Goal: Information Seeking & Learning: Find specific fact

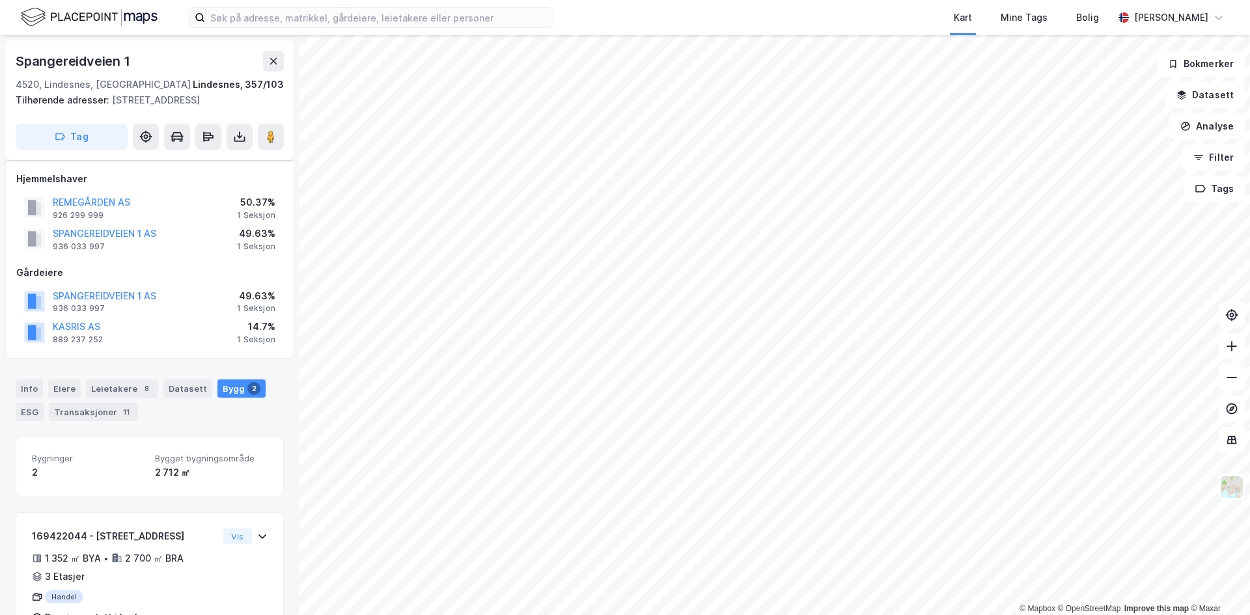
scroll to position [161, 0]
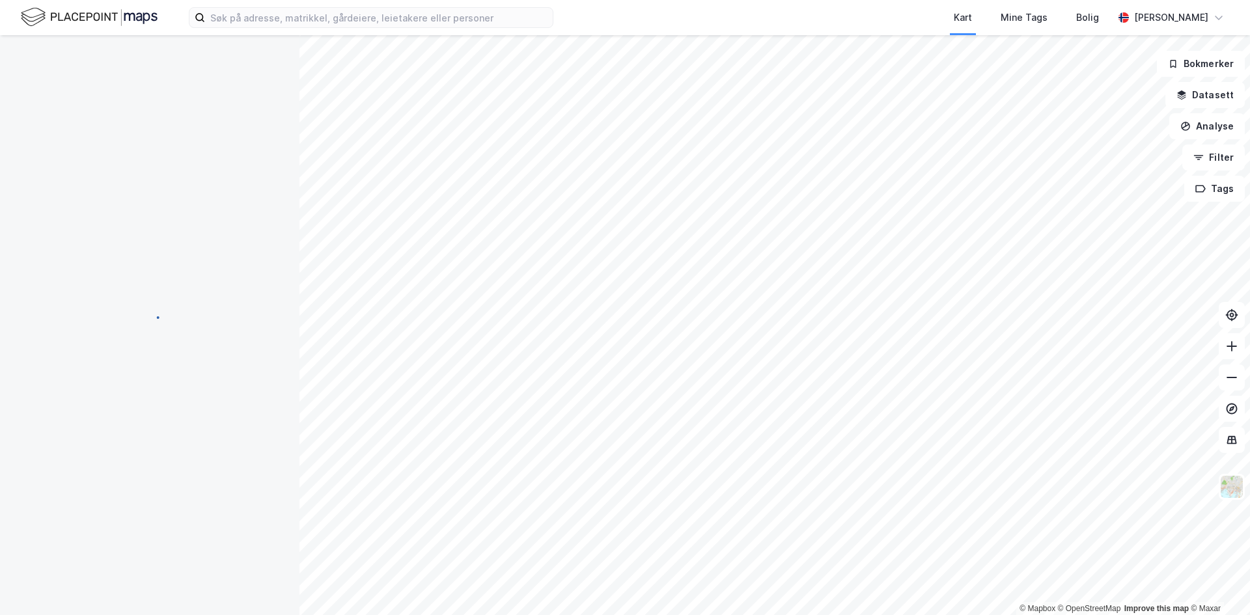
scroll to position [161, 0]
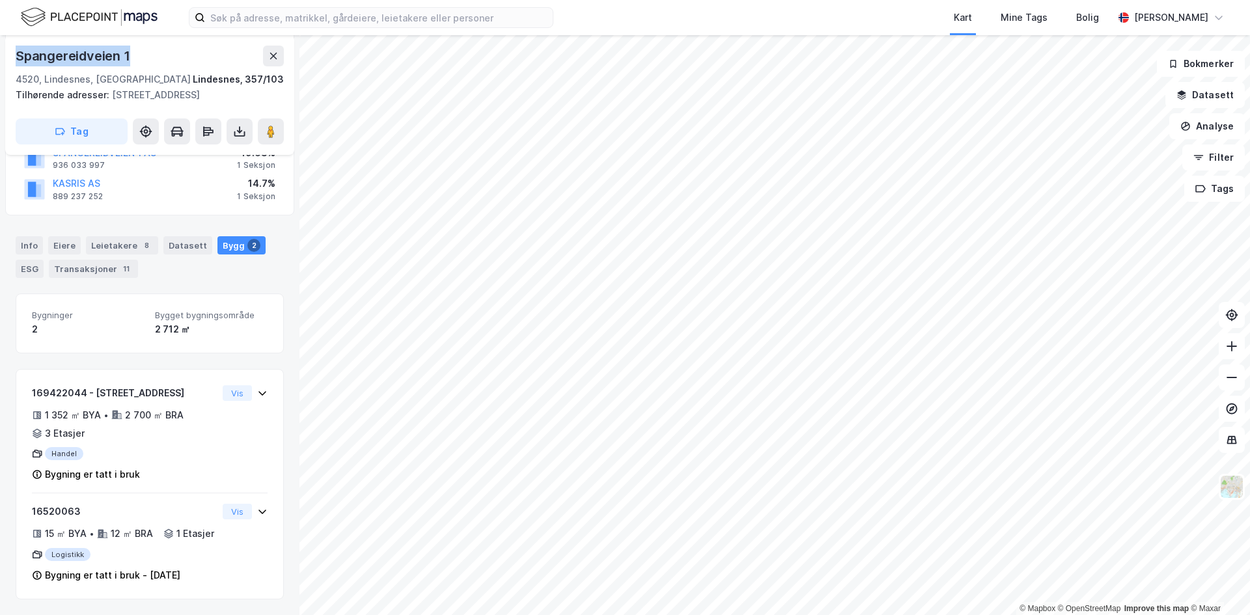
drag, startPoint x: 11, startPoint y: 53, endPoint x: 148, endPoint y: 48, distance: 136.8
click at [148, 48] on div "[STREET_ADDRESS], 357/103 Tilhørende adresser: [STREET_ADDRESS] Tag" at bounding box center [149, 95] width 289 height 120
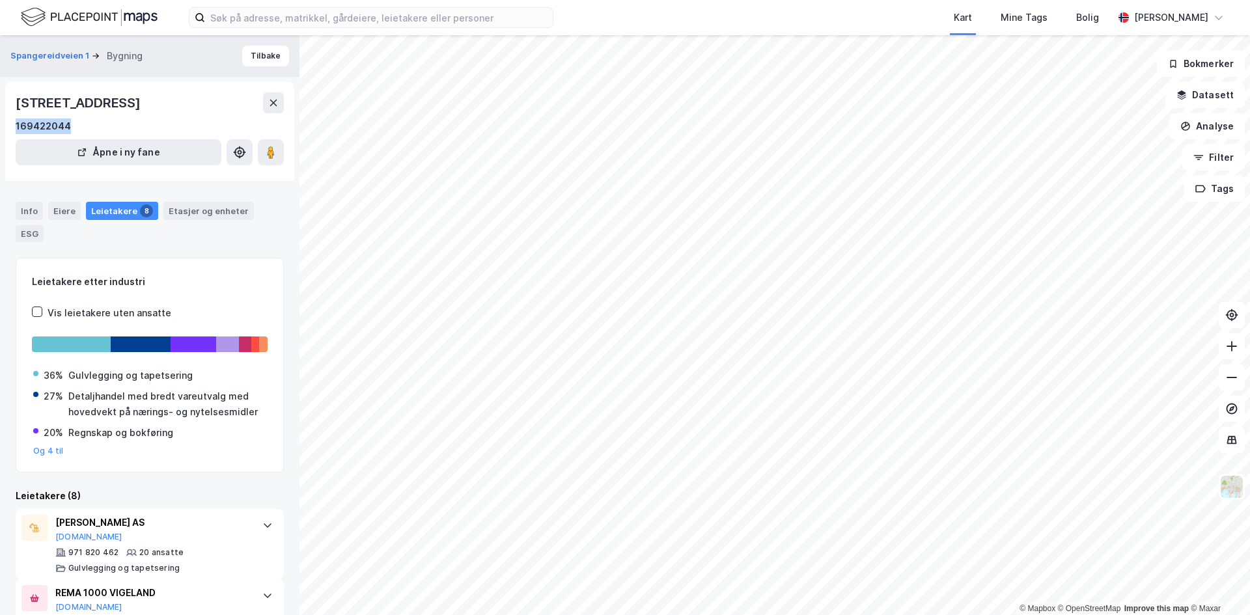
drag, startPoint x: 12, startPoint y: 126, endPoint x: 79, endPoint y: 126, distance: 66.4
click at [79, 126] on div "[STREET_ADDRESS] 169422044 Åpne i ny fane" at bounding box center [149, 131] width 289 height 99
copy div "169422044"
click at [27, 101] on div "[STREET_ADDRESS]" at bounding box center [80, 102] width 128 height 21
drag, startPoint x: 11, startPoint y: 104, endPoint x: 106, endPoint y: 104, distance: 95.1
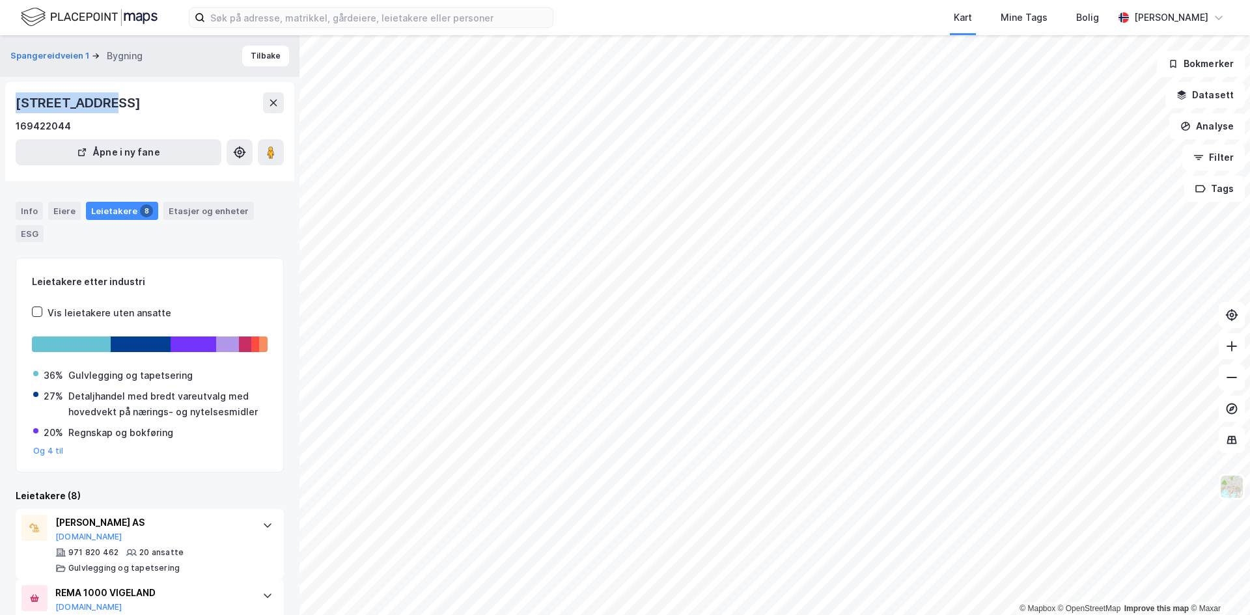
click at [106, 104] on div "[STREET_ADDRESS] 169422044 Åpne i ny fane" at bounding box center [149, 131] width 289 height 99
copy div "[STREET_ADDRESS]"
click at [251, 57] on button "Tilbake" at bounding box center [265, 56] width 47 height 21
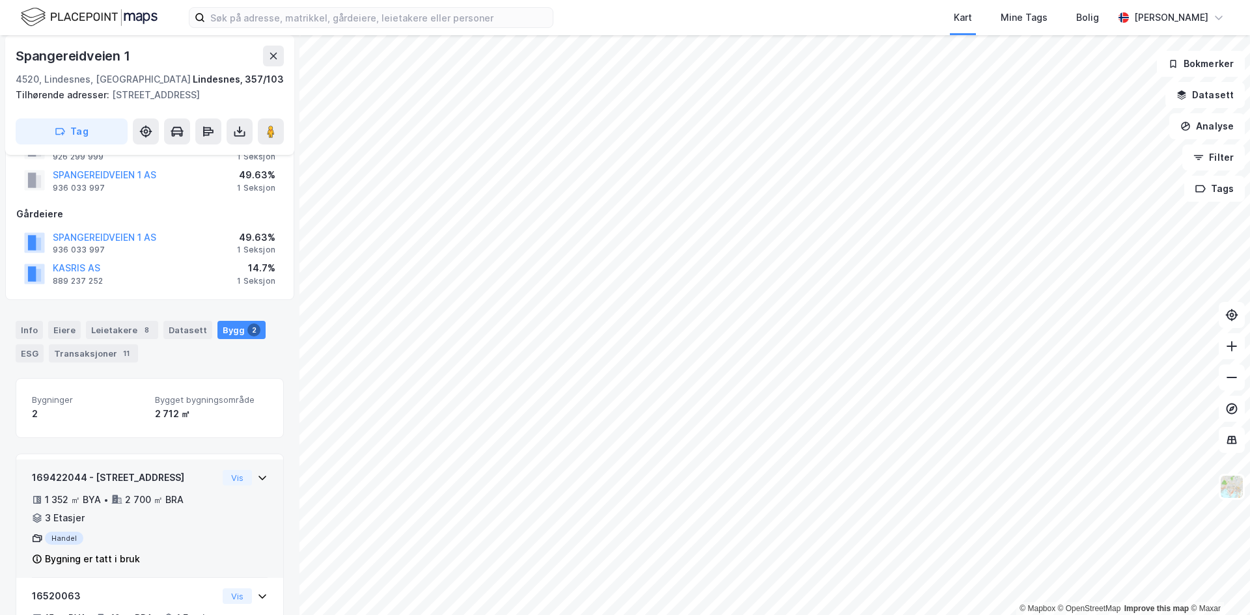
scroll to position [133, 0]
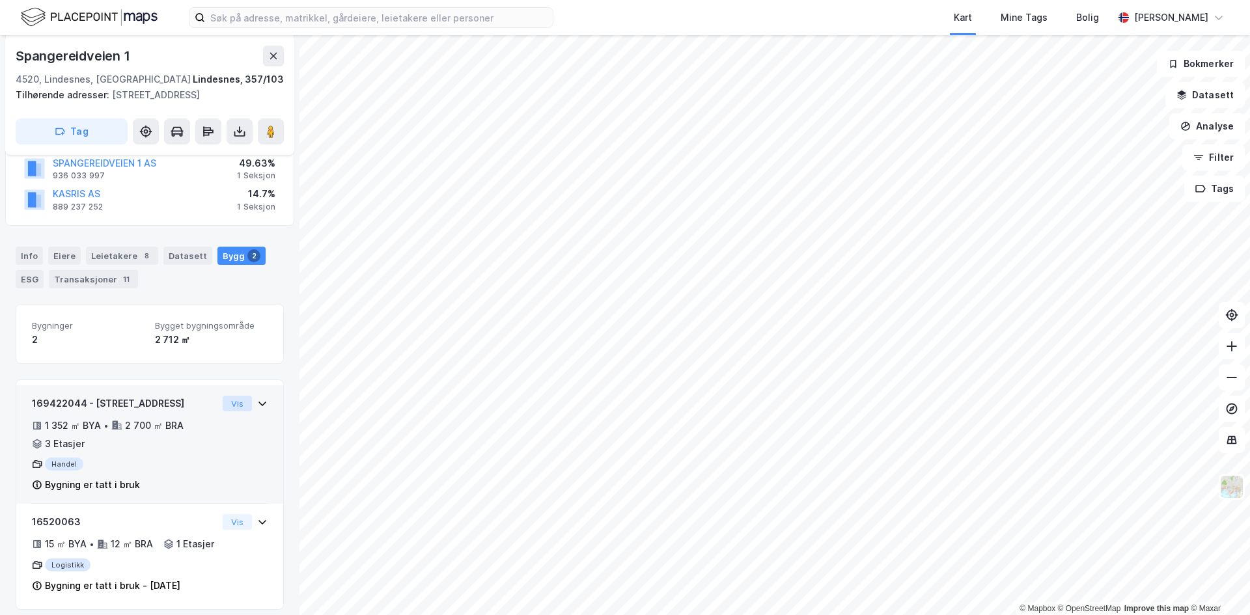
click at [237, 400] on button "Vis" at bounding box center [237, 404] width 29 height 16
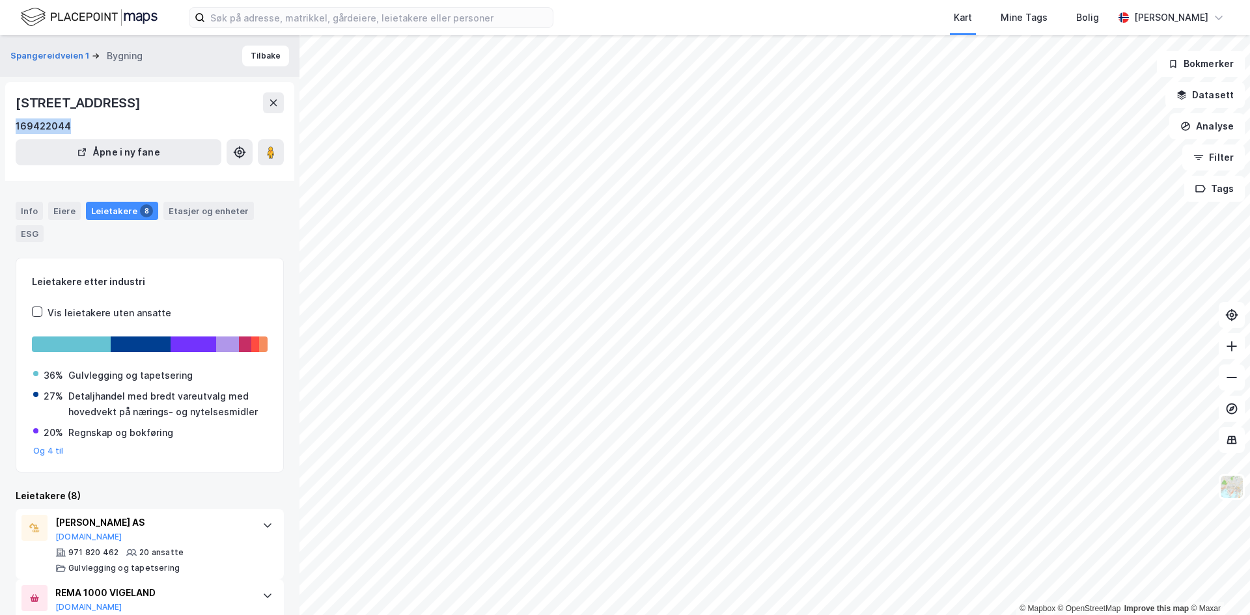
drag, startPoint x: 23, startPoint y: 122, endPoint x: 87, endPoint y: 119, distance: 63.2
click at [87, 119] on div "[STREET_ADDRESS] 169422044 Åpne i ny fane" at bounding box center [149, 131] width 289 height 99
copy div "169422044"
